Goal: Check status

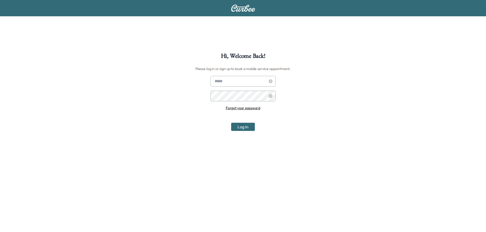
type input "**********"
click at [244, 129] on button "Log In" at bounding box center [243, 127] width 24 height 8
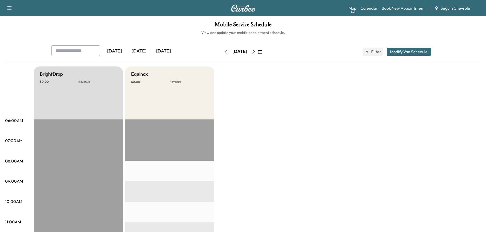
click at [122, 51] on div "[DATE]" at bounding box center [114, 51] width 24 height 12
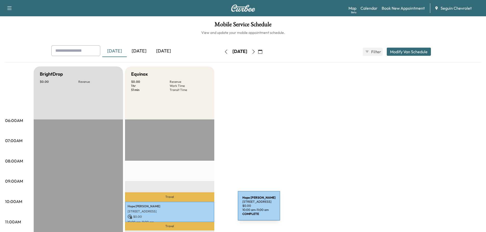
click at [199, 210] on p "[STREET_ADDRESS]" at bounding box center [170, 212] width 84 height 4
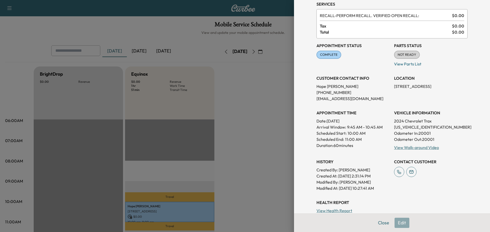
scroll to position [26, 0]
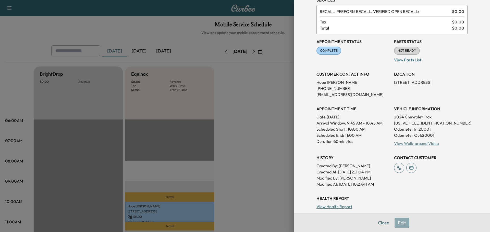
click at [419, 143] on link "View Walk-around Video" at bounding box center [416, 143] width 45 height 5
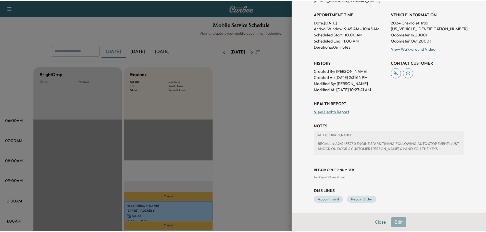
scroll to position [0, 0]
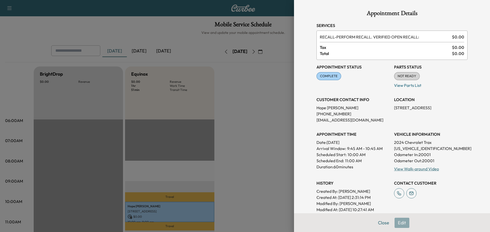
click at [246, 106] on div at bounding box center [245, 116] width 490 height 232
